Goal: Information Seeking & Learning: Learn about a topic

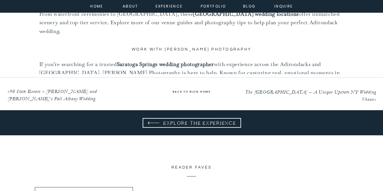
scroll to position [3510, 0]
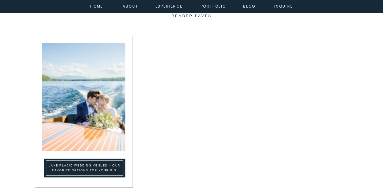
click at [96, 116] on img at bounding box center [84, 97] width 84 height 108
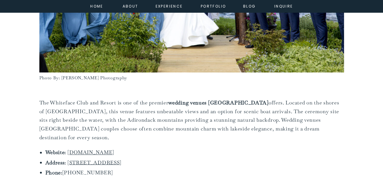
scroll to position [424, 0]
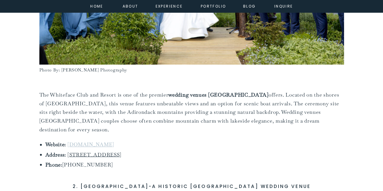
click at [90, 141] on link "[DOMAIN_NAME]" at bounding box center [90, 144] width 47 height 7
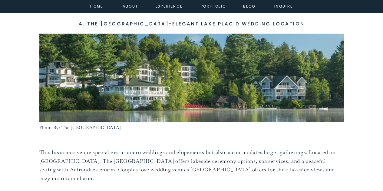
scroll to position [1210, 0]
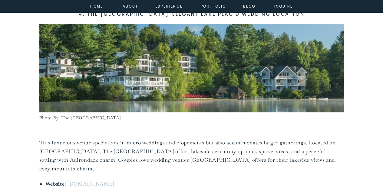
click at [100, 180] on link "[DOMAIN_NAME]" at bounding box center [90, 183] width 47 height 7
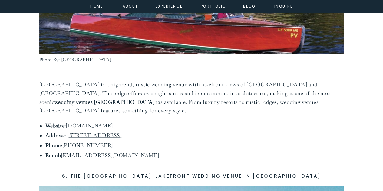
scroll to position [1573, 0]
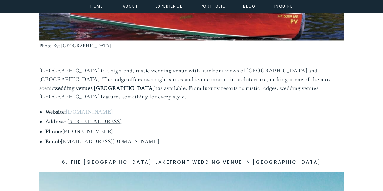
click at [107, 108] on link "[DOMAIN_NAME]" at bounding box center [89, 111] width 47 height 7
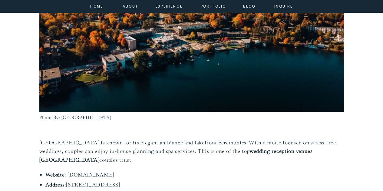
scroll to position [1846, 0]
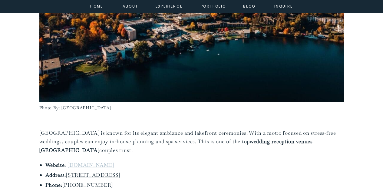
click at [87, 162] on link "[DOMAIN_NAME]" at bounding box center [90, 165] width 47 height 7
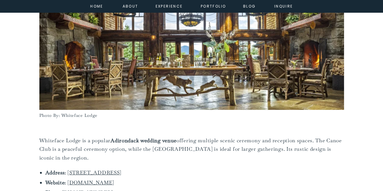
scroll to position [2118, 0]
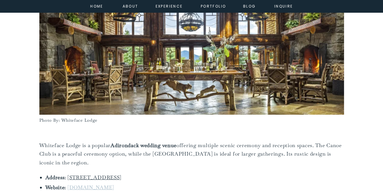
click at [94, 184] on link "[DOMAIN_NAME]" at bounding box center [90, 187] width 47 height 7
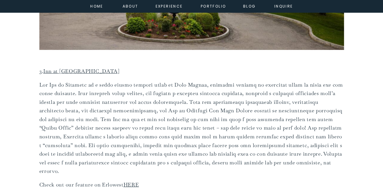
scroll to position [938, 0]
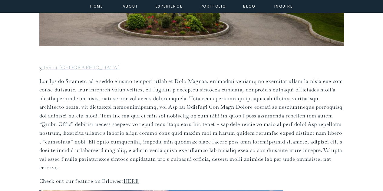
click at [72, 67] on link "Inn at Erlowest" at bounding box center [81, 67] width 76 height 7
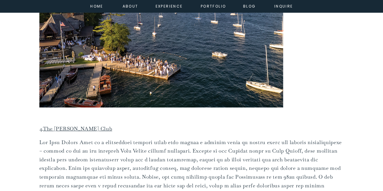
scroll to position [1210, 0]
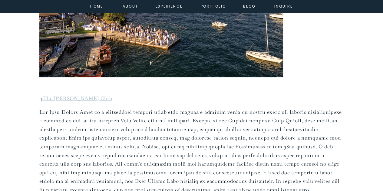
click at [91, 98] on link "The Lake George Club" at bounding box center [77, 98] width 69 height 7
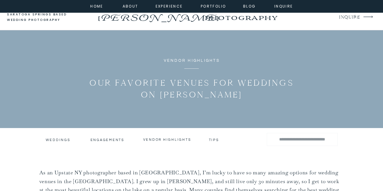
scroll to position [0, 0]
